Goal: Information Seeking & Learning: Learn about a topic

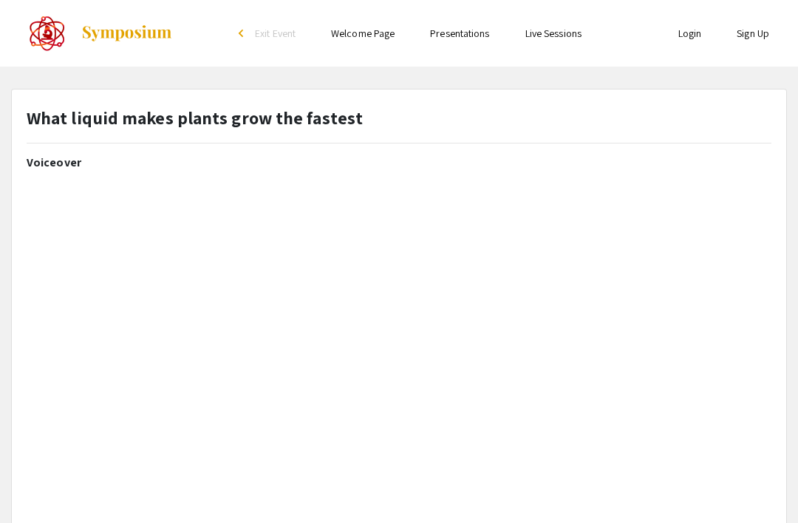
select select "custom"
type input "0"
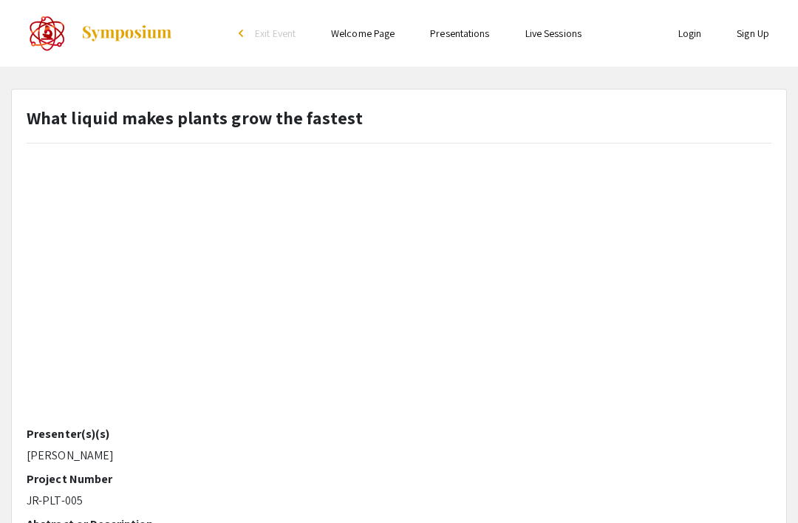
scroll to position [271, 0]
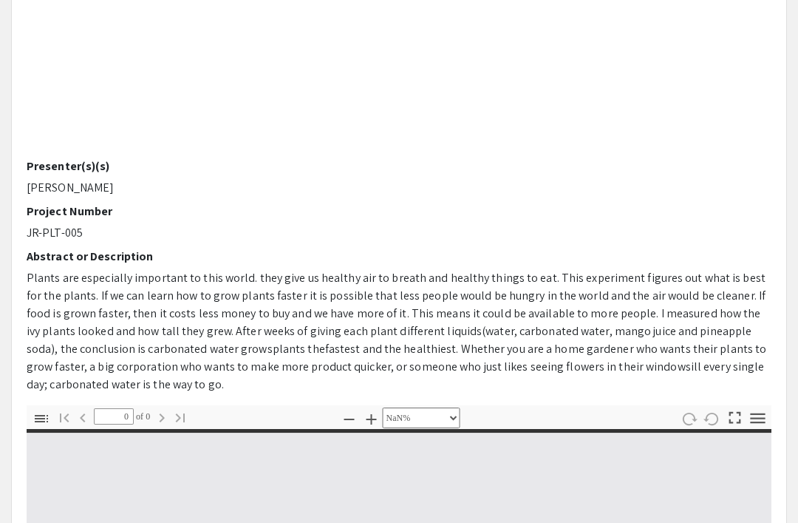
select select "auto"
type input "1"
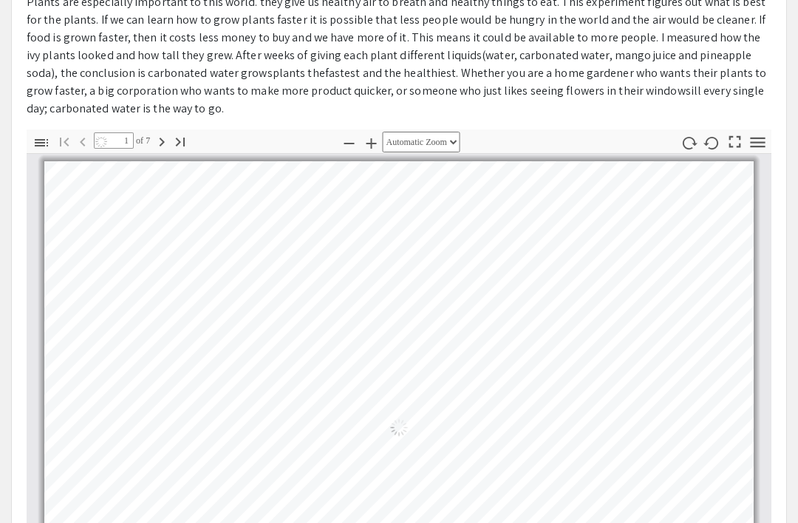
select select "auto"
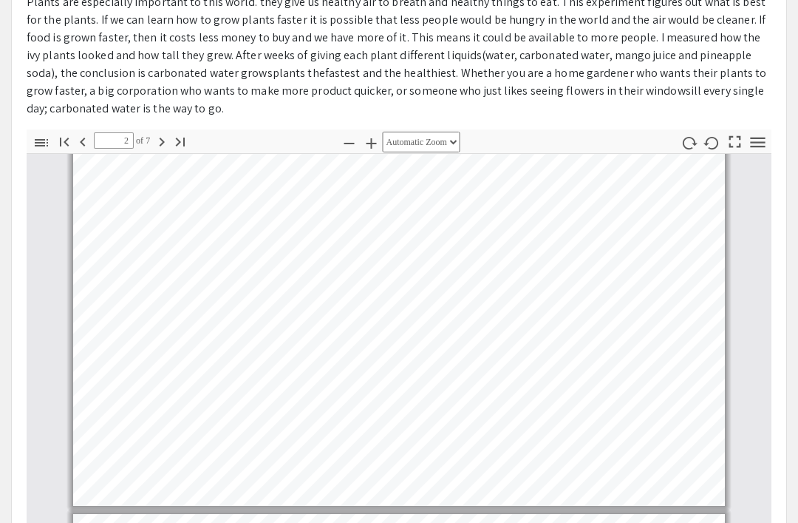
scroll to position [614, 0]
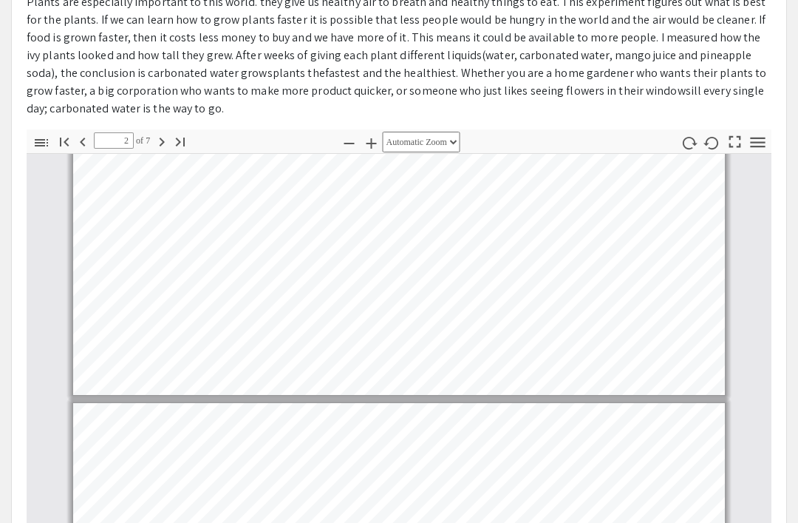
type input "3"
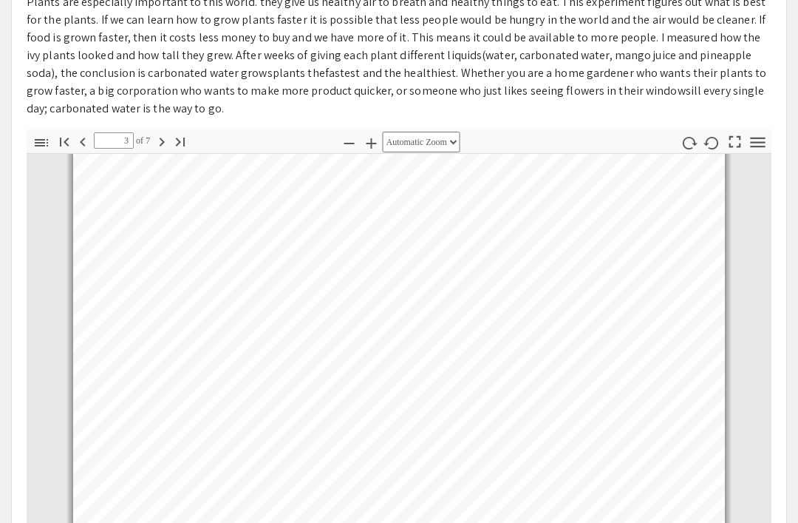
scroll to position [1050, 0]
select select "page-width"
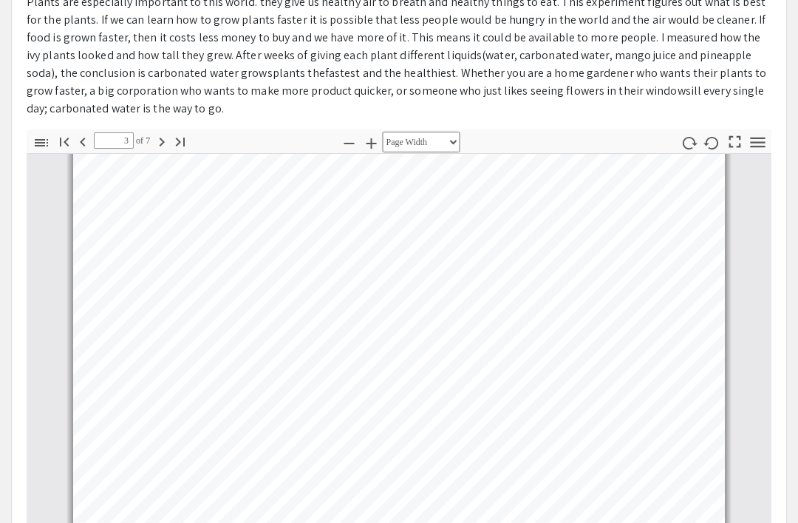
scroll to position [1161, 0]
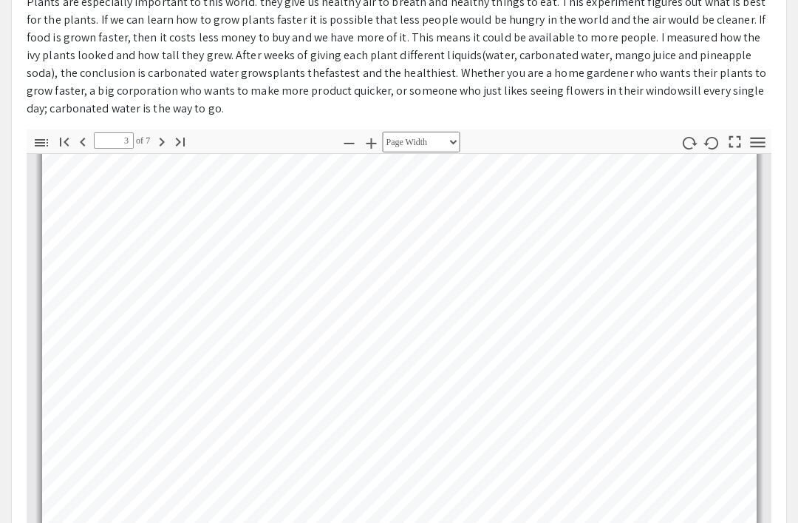
click at [38, 321] on div "Page 3" at bounding box center [399, 356] width 728 height 549
click at [95, 32] on span "Plants are especially important to this world. they give us healthy air to brea…" at bounding box center [396, 37] width 739 height 86
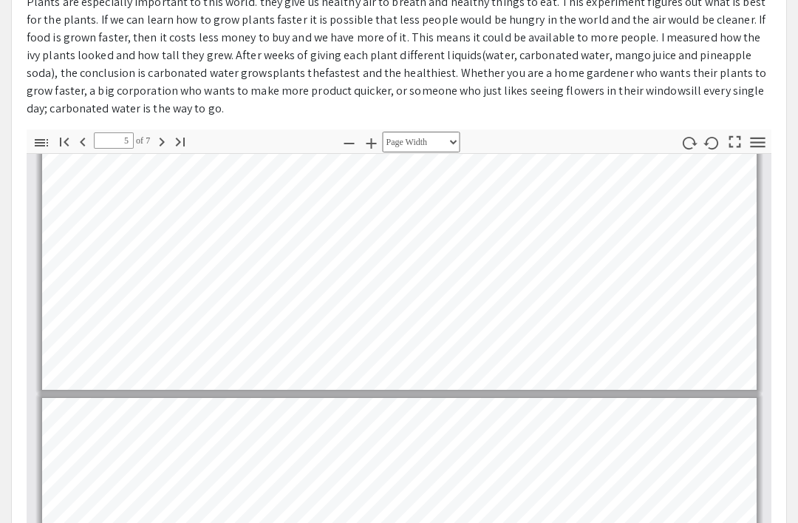
type input "4"
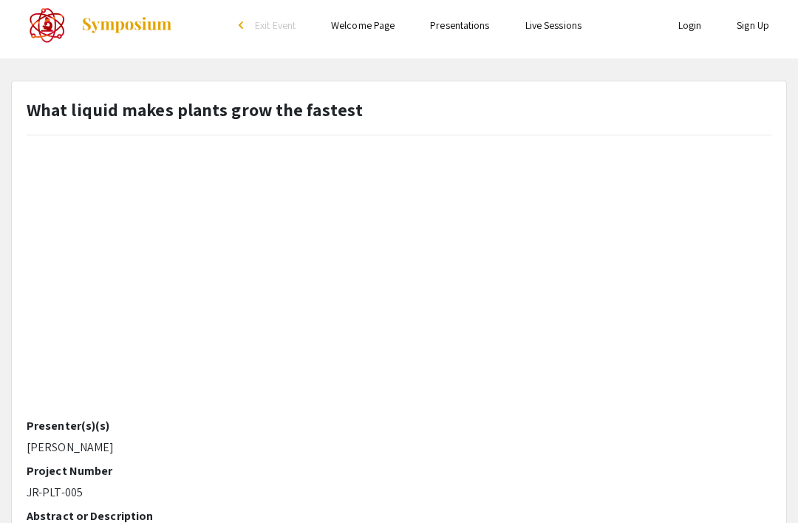
scroll to position [3, 0]
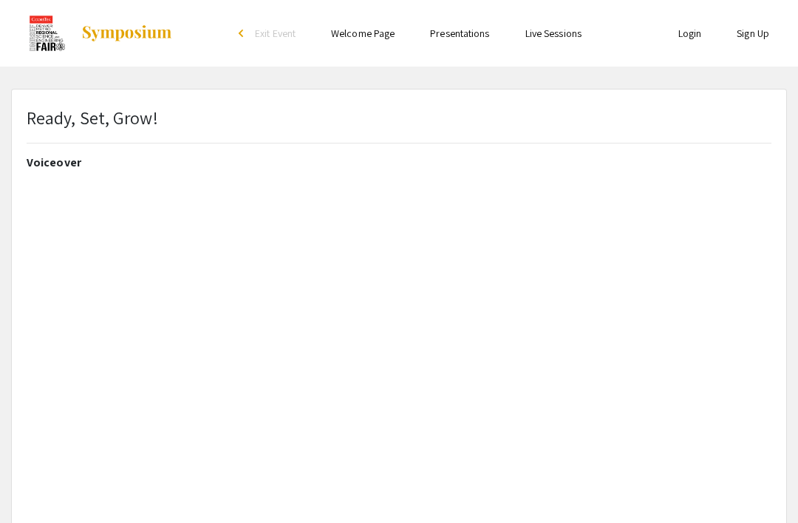
select select "custom"
type input "0"
select select "auto"
type input "1"
select select "auto"
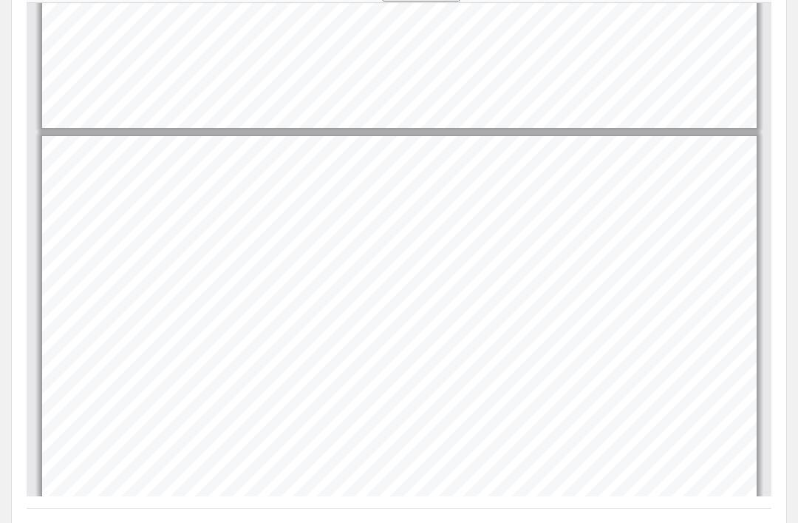
scroll to position [3566, 0]
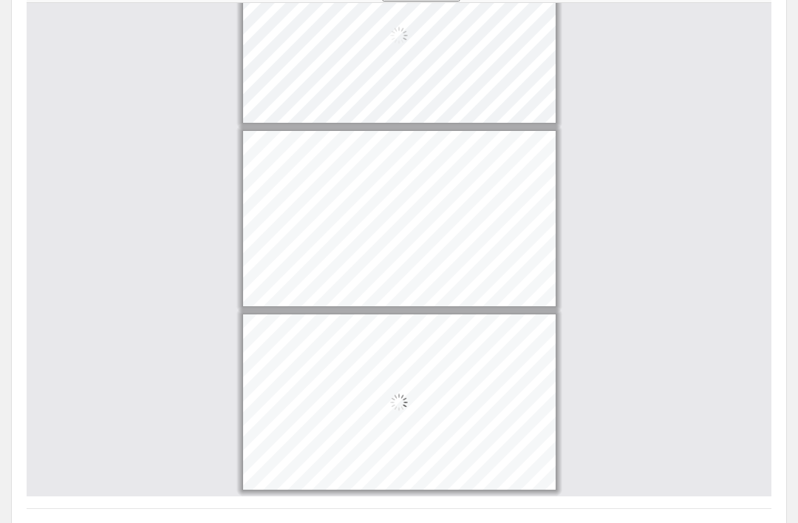
type input "9"
